Goal: Information Seeking & Learning: Learn about a topic

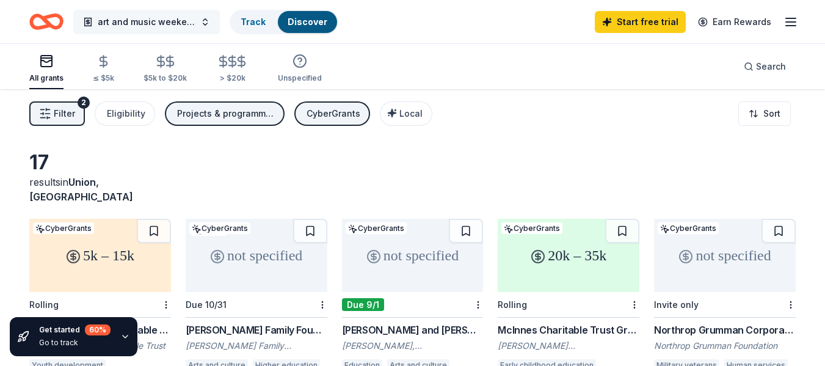
click at [204, 21] on button "art and music weekend workshop" at bounding box center [146, 22] width 146 height 24
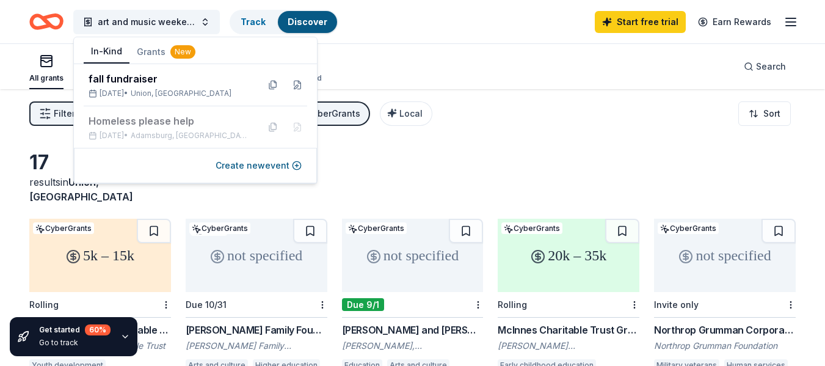
click at [103, 57] on button "In-Kind" at bounding box center [107, 51] width 46 height 23
click at [99, 49] on button "In-Kind" at bounding box center [107, 51] width 46 height 23
click at [117, 51] on button "In-Kind" at bounding box center [107, 51] width 46 height 23
click at [483, 58] on div "All grants ≤ $5k $5k to $20k > $20k Unspecified Search" at bounding box center [412, 66] width 766 height 45
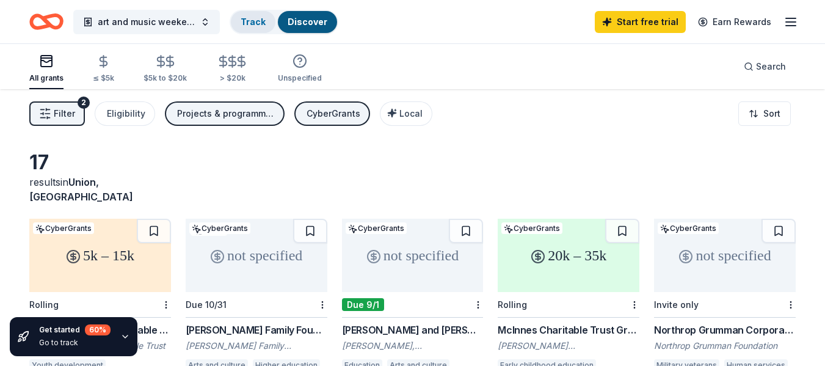
click at [255, 20] on link "Track" at bounding box center [252, 21] width 25 height 10
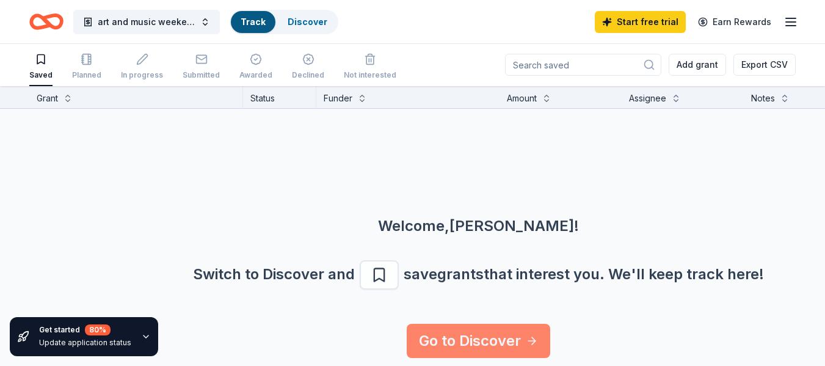
click at [480, 345] on link "Go to Discover" at bounding box center [478, 340] width 143 height 34
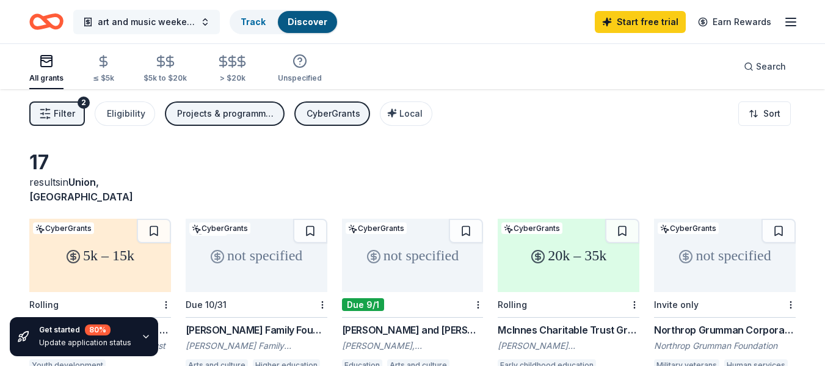
click at [208, 17] on button "art and music weekend workshop" at bounding box center [146, 22] width 146 height 24
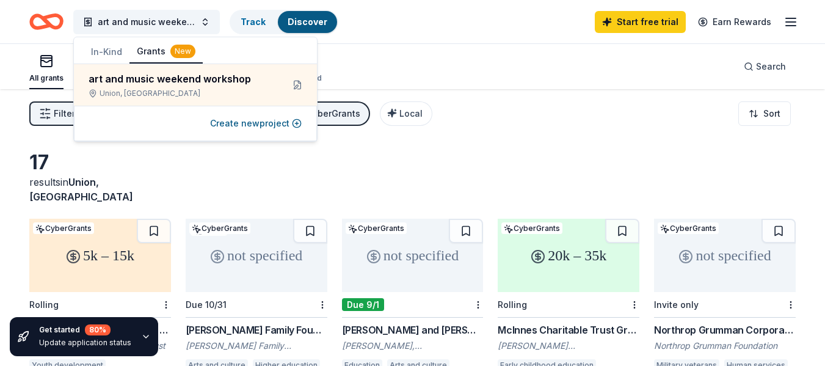
click at [99, 52] on button "In-Kind" at bounding box center [107, 52] width 46 height 22
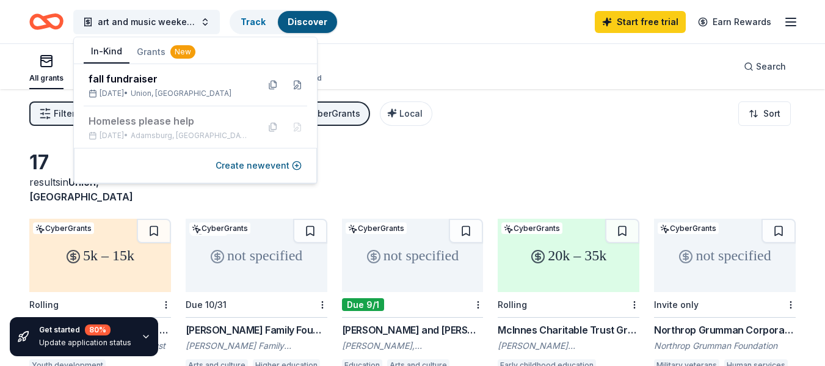
click at [99, 52] on button "In-Kind" at bounding box center [107, 51] width 46 height 23
click at [792, 22] on line "button" at bounding box center [791, 22] width 10 height 0
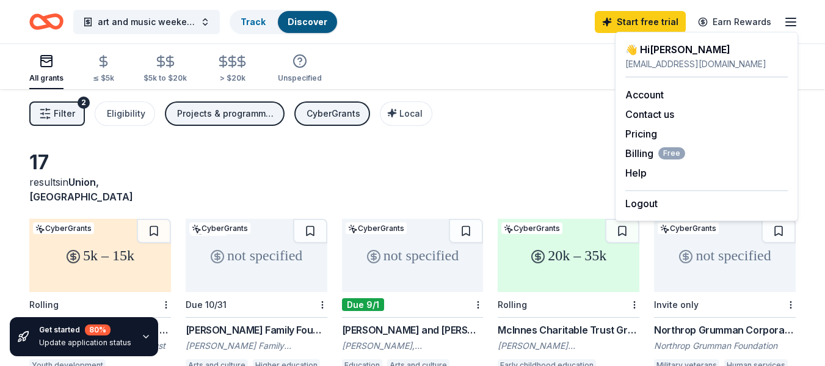
click at [792, 22] on line "button" at bounding box center [791, 22] width 10 height 0
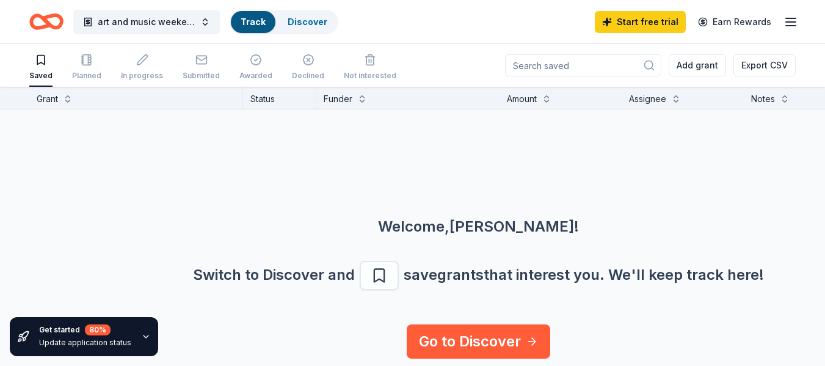
scroll to position [1, 0]
click at [69, 96] on button at bounding box center [68, 97] width 10 height 12
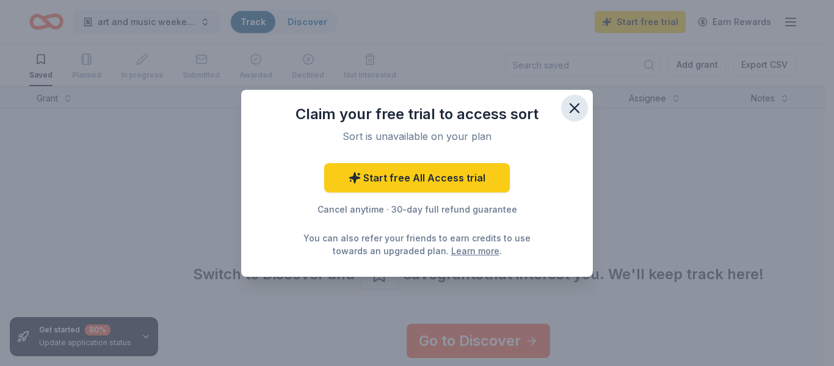
click at [571, 110] on icon "button" at bounding box center [574, 108] width 9 height 9
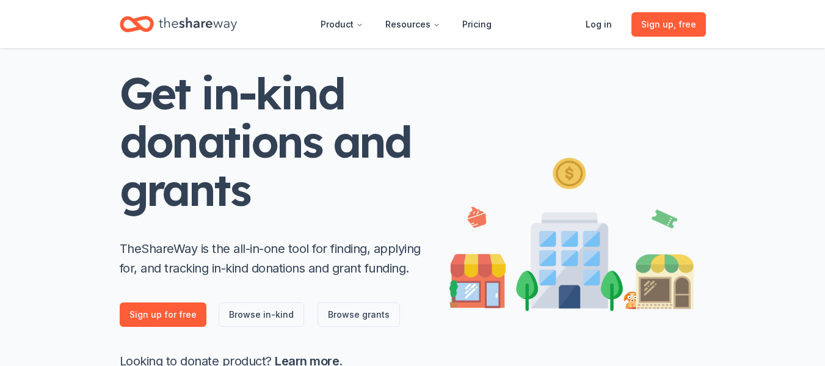
scroll to position [115, 0]
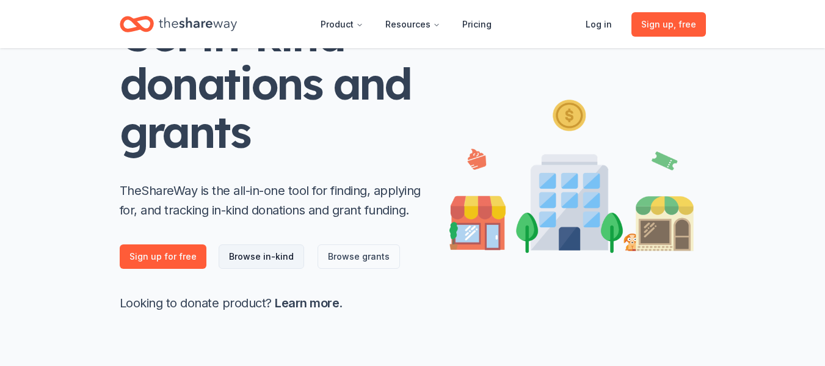
click at [259, 255] on link "Browse in-kind" at bounding box center [261, 256] width 85 height 24
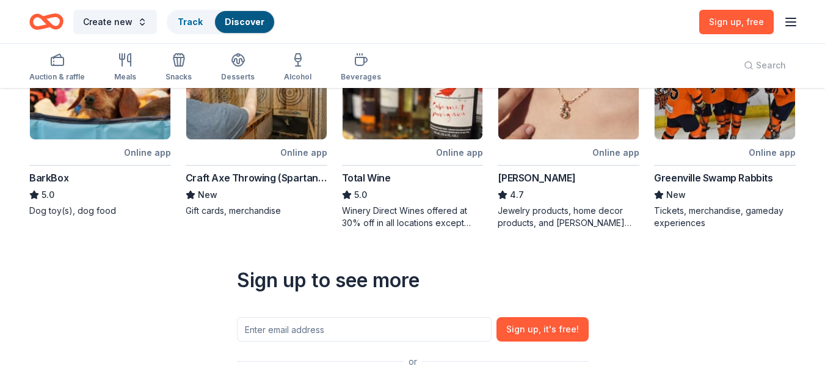
scroll to position [444, 0]
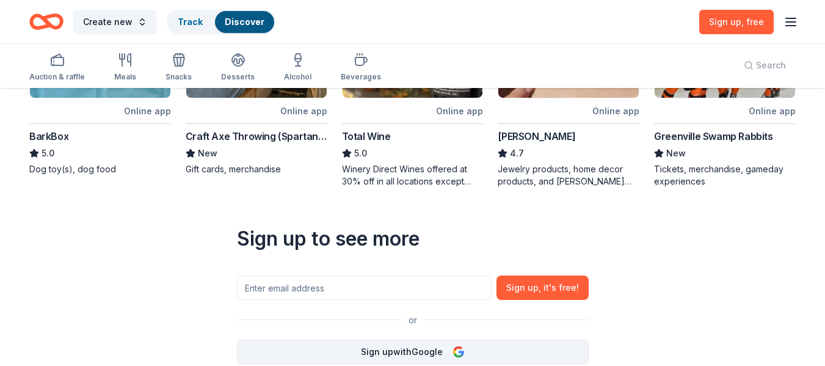
click at [413, 350] on button "Sign up with Google" at bounding box center [413, 351] width 352 height 24
